Goal: Information Seeking & Learning: Learn about a topic

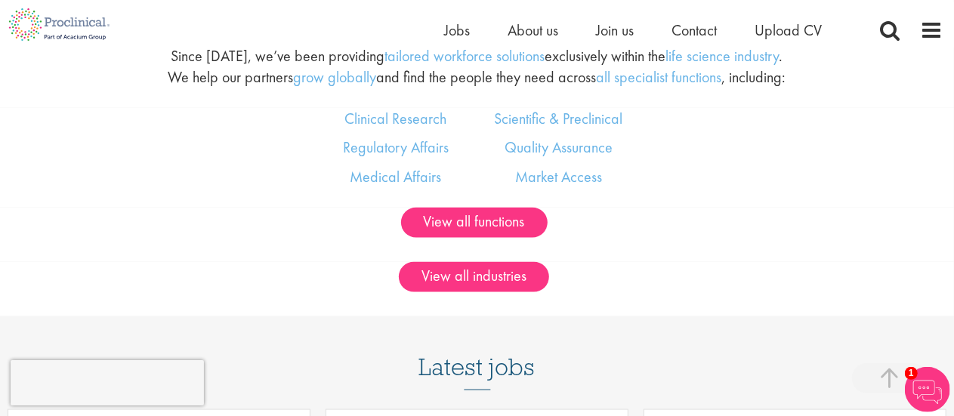
scroll to position [883, 0]
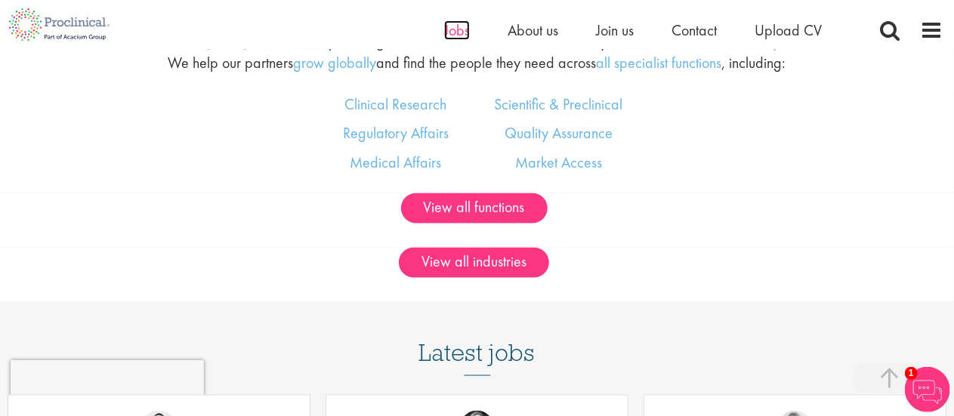
click at [449, 33] on span "Jobs" at bounding box center [457, 30] width 26 height 20
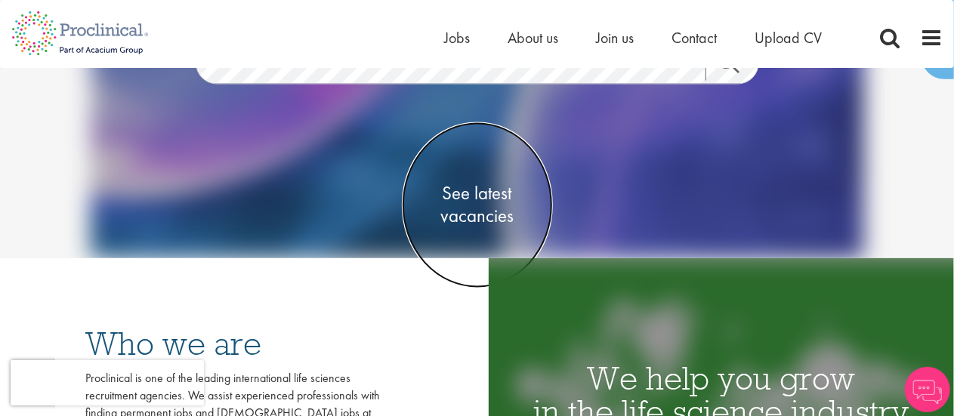
click at [456, 199] on span "See latest vacancies" at bounding box center [477, 205] width 151 height 45
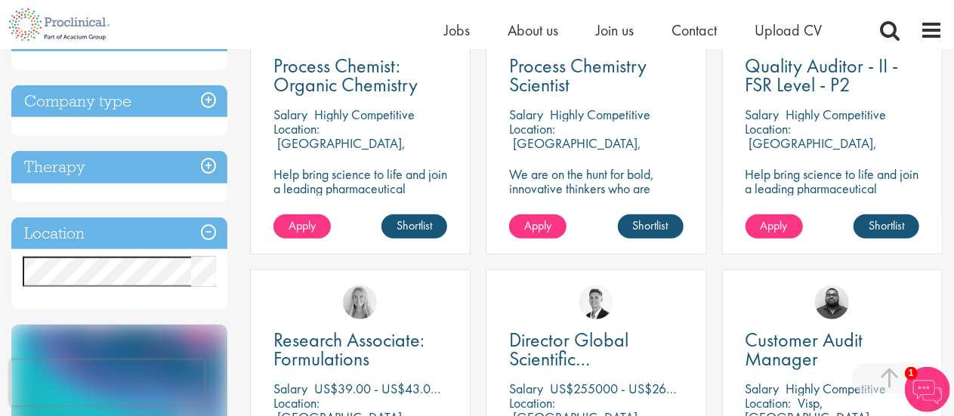
scroll to position [621, 0]
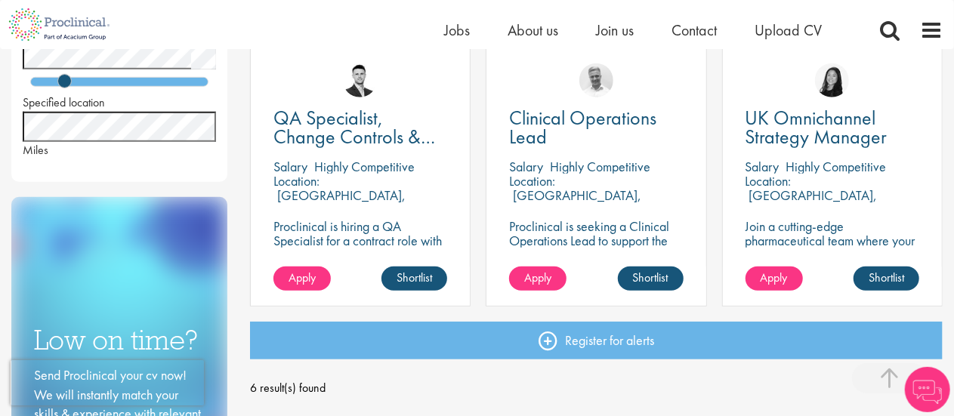
scroll to position [563, 0]
